Goal: Find specific page/section: Find specific page/section

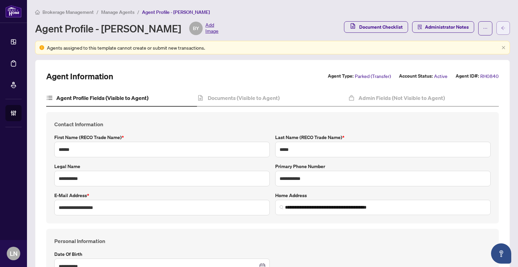
click at [501, 31] on span "button" at bounding box center [503, 28] width 5 height 11
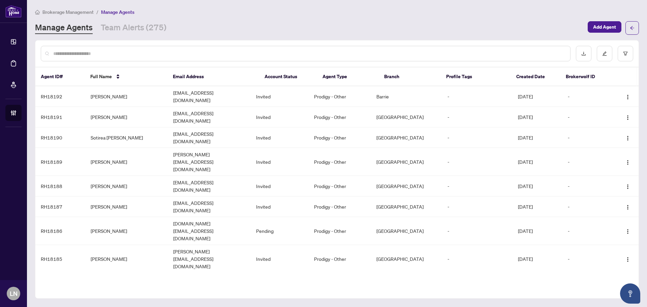
click at [116, 50] on div at bounding box center [306, 54] width 530 height 16
click at [116, 54] on input "text" at bounding box center [309, 53] width 512 height 7
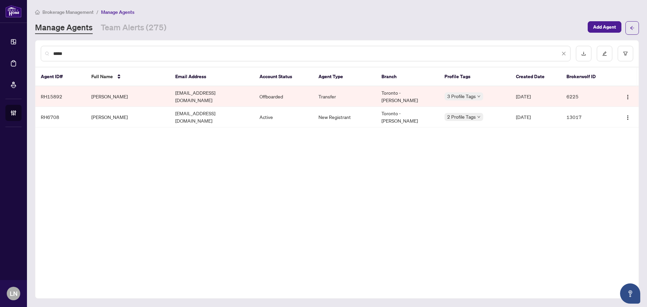
drag, startPoint x: 32, startPoint y: 47, endPoint x: -28, endPoint y: 45, distance: 60.0
click at [0, 45] on html "Dashboard Deal Processing Mortgage Referrals Brokerage Management LN [PERSON_NA…" at bounding box center [323, 153] width 647 height 307
type input "*********"
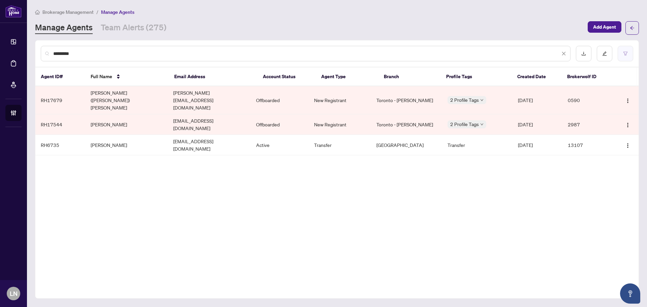
click at [518, 56] on button "button" at bounding box center [626, 54] width 16 height 16
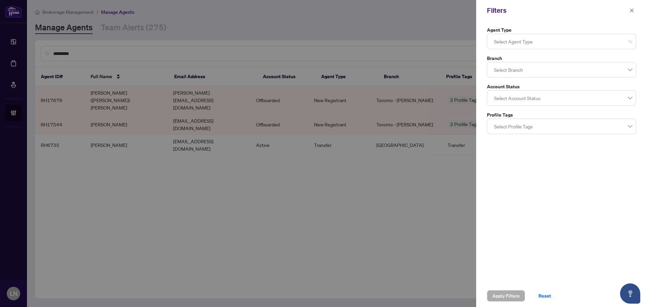
click at [518, 38] on div at bounding box center [562, 41] width 141 height 12
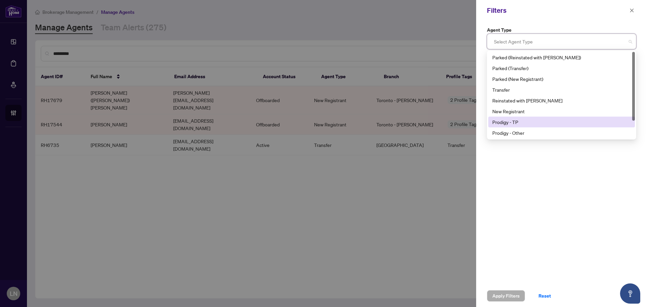
click at [518, 122] on div "Prodigy - TP" at bounding box center [562, 121] width 139 height 7
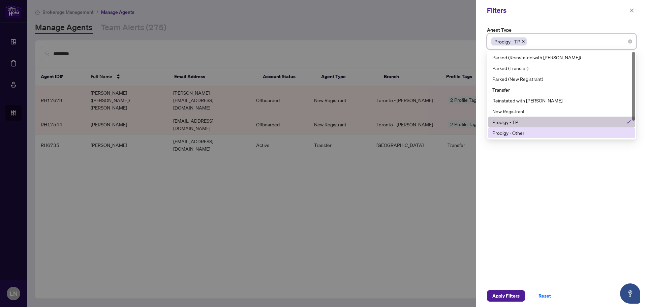
click at [518, 133] on div "Prodigy - Other" at bounding box center [562, 132] width 139 height 7
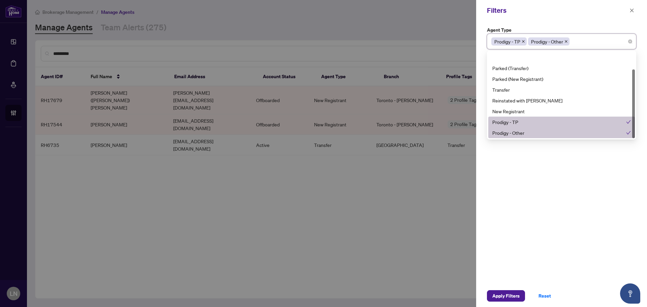
scroll to position [22, 0]
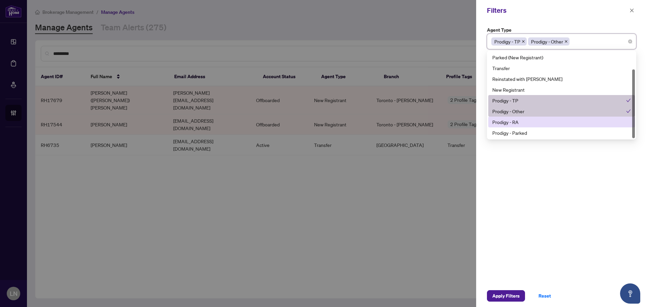
click at [518, 121] on div "Prodigy - RA" at bounding box center [562, 121] width 139 height 7
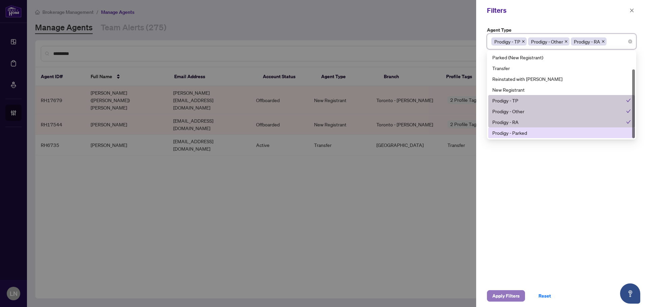
click at [511, 266] on span "Apply Filters" at bounding box center [506, 296] width 27 height 11
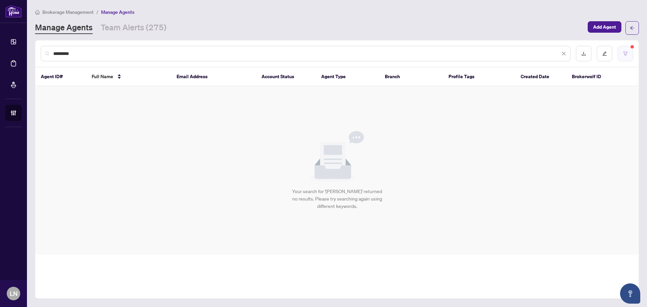
click at [518, 56] on button "button" at bounding box center [626, 54] width 16 height 16
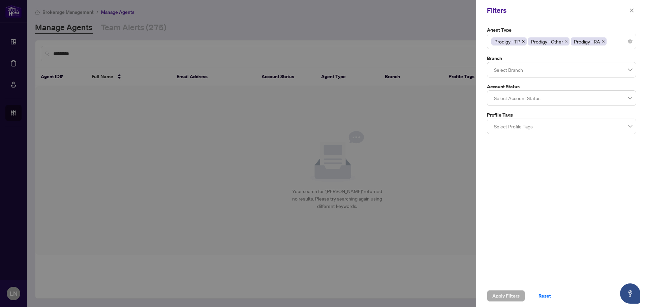
click at [518, 99] on div at bounding box center [562, 98] width 141 height 12
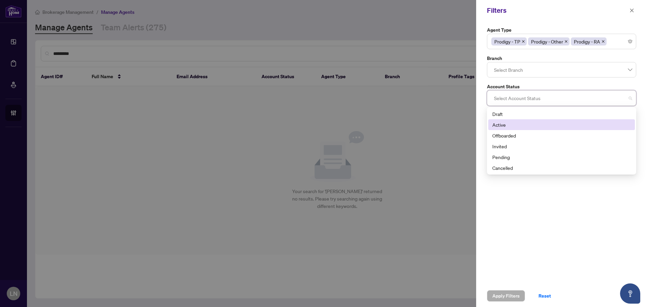
click at [509, 123] on div "Active" at bounding box center [562, 124] width 139 height 7
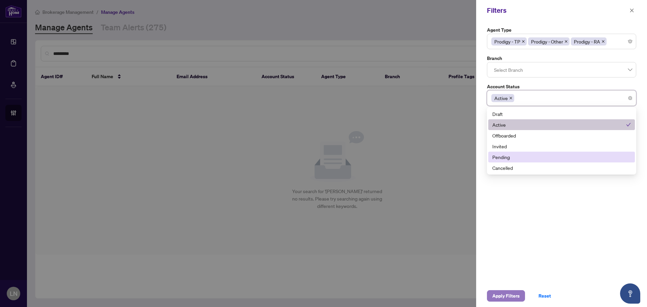
click at [515, 266] on span "Apply Filters" at bounding box center [506, 296] width 27 height 11
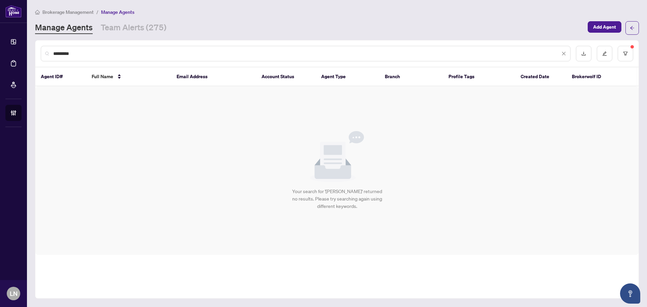
drag, startPoint x: 83, startPoint y: 54, endPoint x: 34, endPoint y: 52, distance: 48.6
click at [34, 52] on main "Brokerage Management / Manage Agents Manage Agents Team Alerts (275) Add Agent …" at bounding box center [337, 153] width 620 height 307
click at [169, 115] on div "Your search for '[PERSON_NAME]' returned no results. Please try searching again…" at bounding box center [337, 170] width 604 height 169
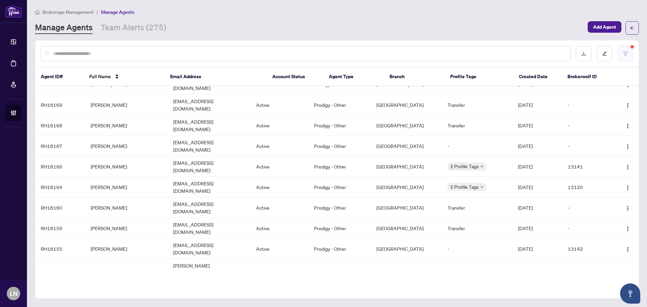
scroll to position [0, 0]
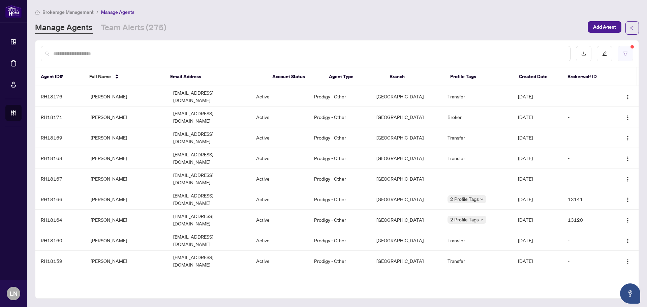
click at [518, 49] on button "button" at bounding box center [626, 54] width 16 height 16
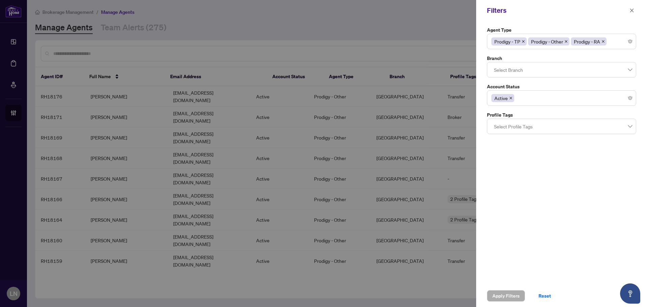
click at [518, 9] on div "Filters" at bounding box center [561, 10] width 171 height 21
click at [518, 12] on icon "close" at bounding box center [632, 10] width 5 height 5
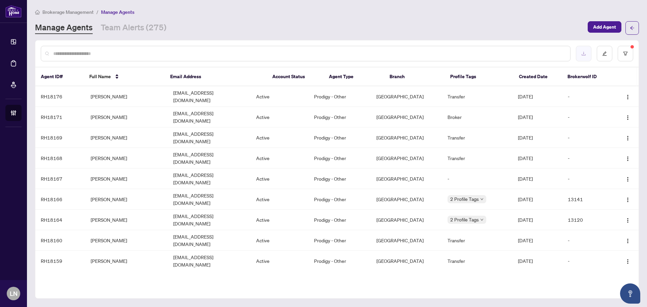
click at [518, 52] on icon "download" at bounding box center [584, 53] width 5 height 5
